Goal: Navigation & Orientation: Find specific page/section

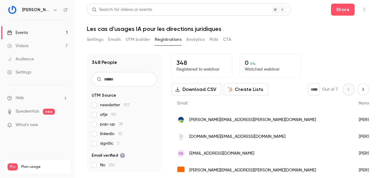
click at [34, 124] on span "What's new" at bounding box center [27, 125] width 22 height 6
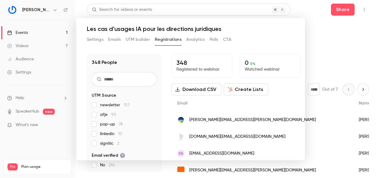
click at [321, 36] on div at bounding box center [190, 89] width 381 height 178
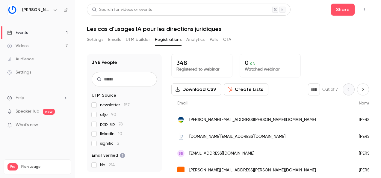
click at [32, 48] on link "Videos 7" at bounding box center [37, 45] width 75 height 13
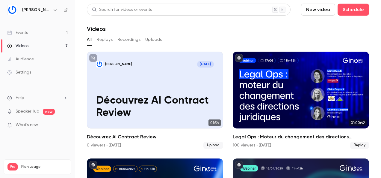
click at [23, 33] on div "Events" at bounding box center [17, 33] width 21 height 6
